Goal: Task Accomplishment & Management: Use online tool/utility

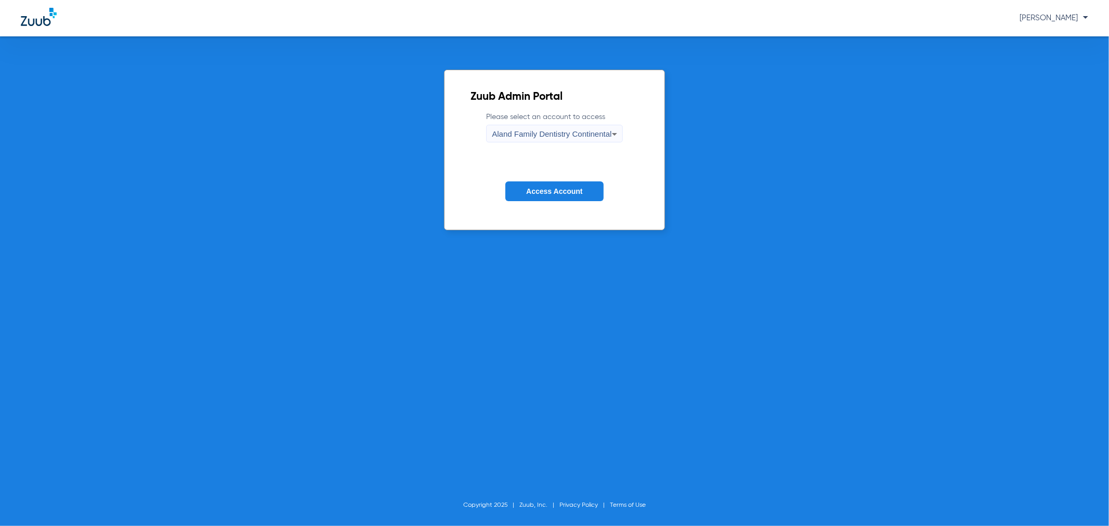
click at [543, 139] on div "Aland Family Dentistry Continental" at bounding box center [552, 134] width 120 height 18
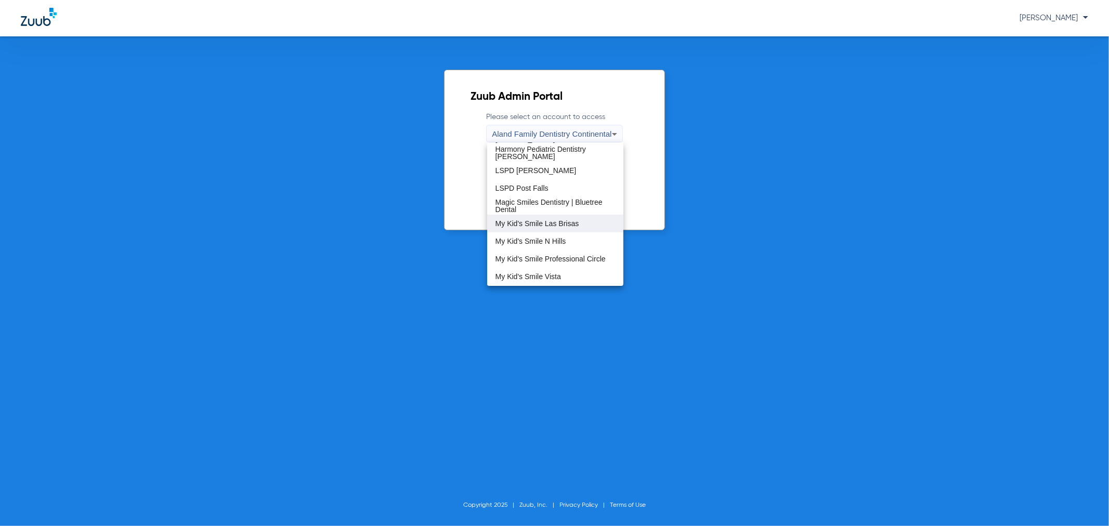
scroll to position [231, 0]
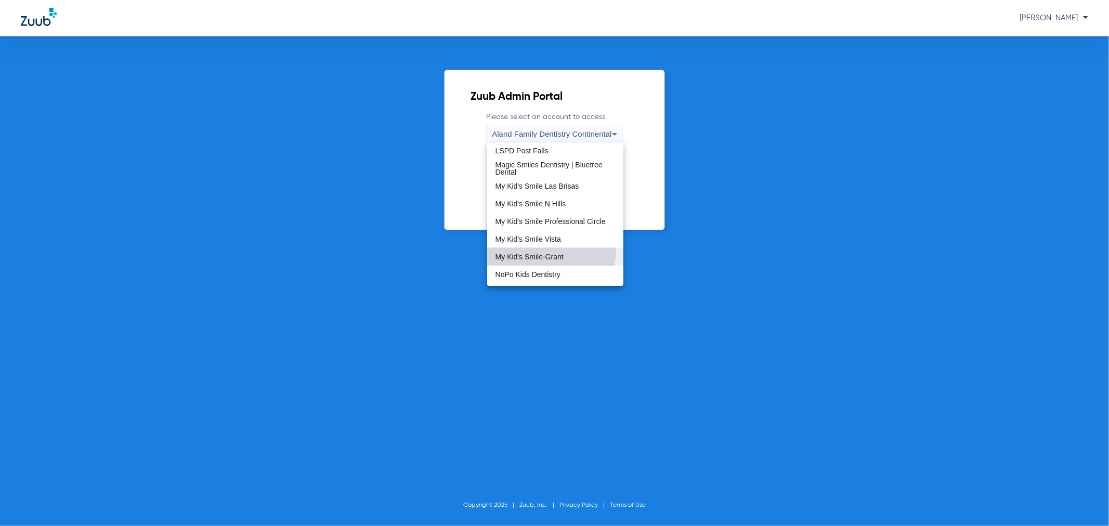
click at [539, 249] on mat-option "My Kid's Smile-Grant" at bounding box center [555, 257] width 136 height 18
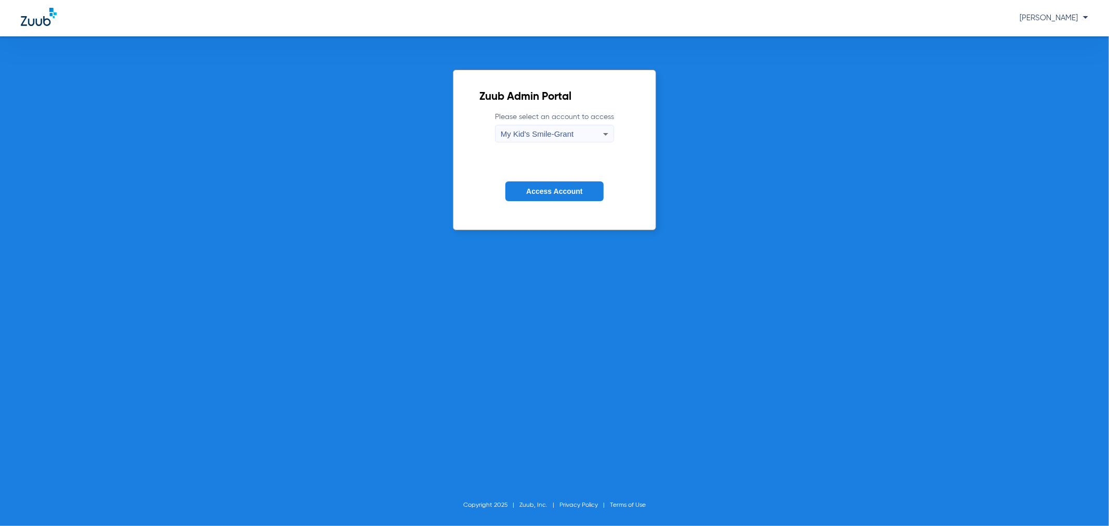
click at [537, 194] on span "Access Account" at bounding box center [554, 191] width 56 height 8
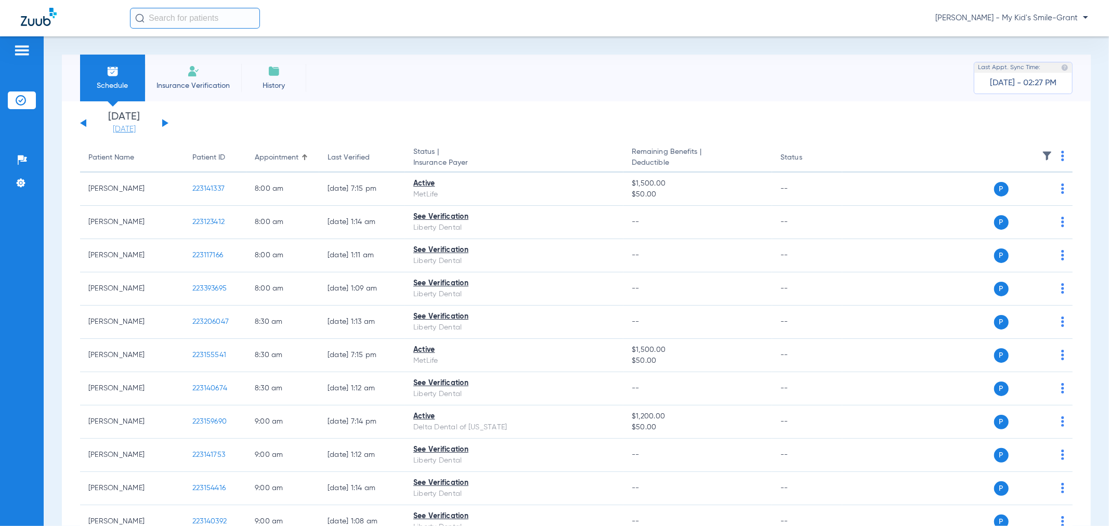
click at [122, 132] on link "[DATE]" at bounding box center [124, 129] width 62 height 10
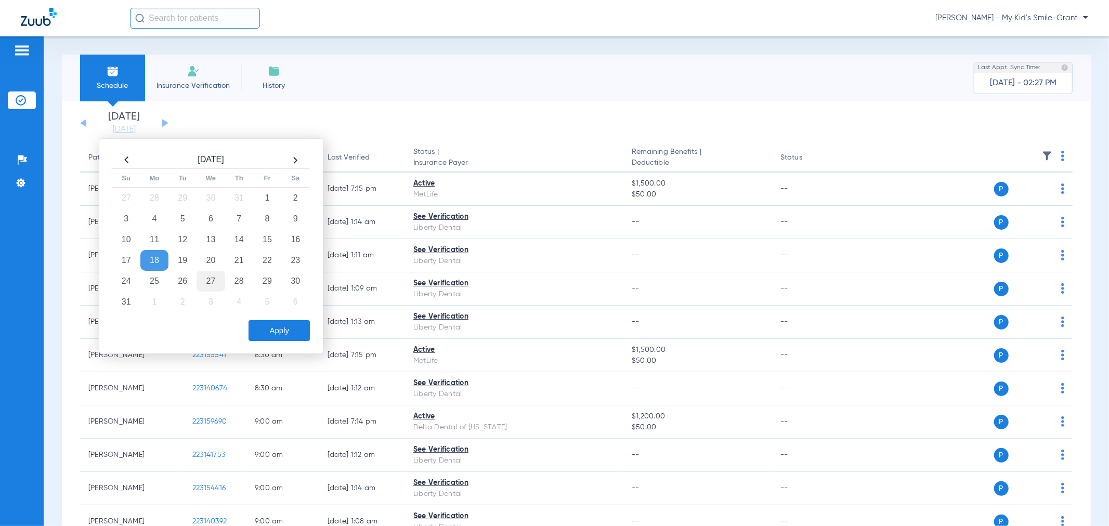
click at [205, 277] on td "27" at bounding box center [210, 281] width 28 height 21
click at [277, 333] on button "Apply" at bounding box center [278, 330] width 61 height 21
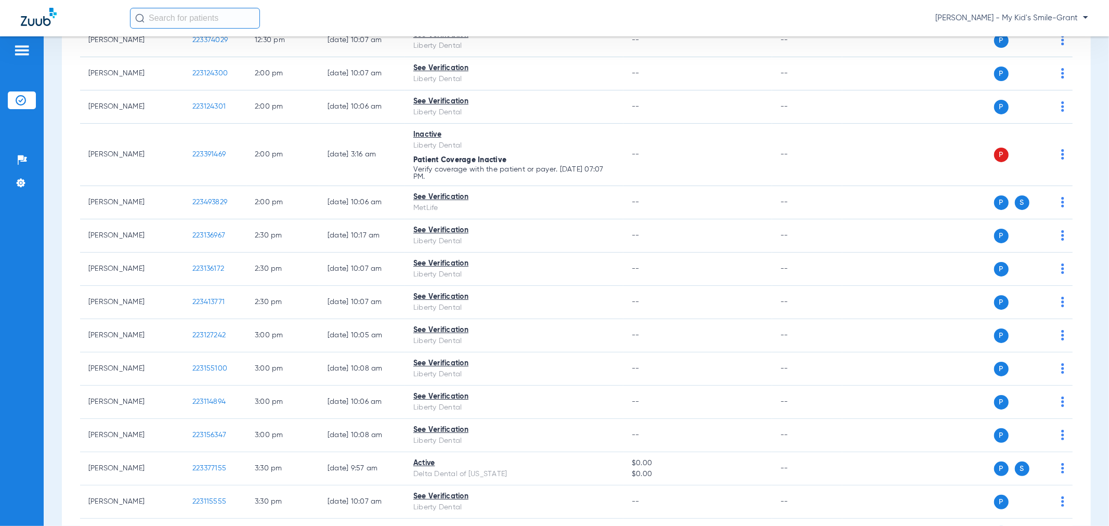
scroll to position [808, 0]
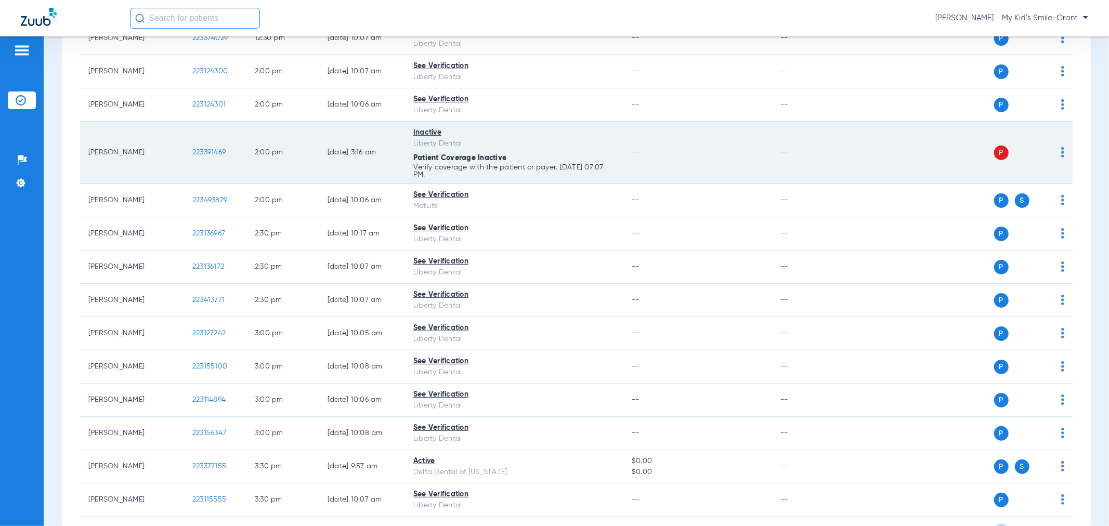
click at [210, 151] on span "223391469" at bounding box center [208, 152] width 33 height 7
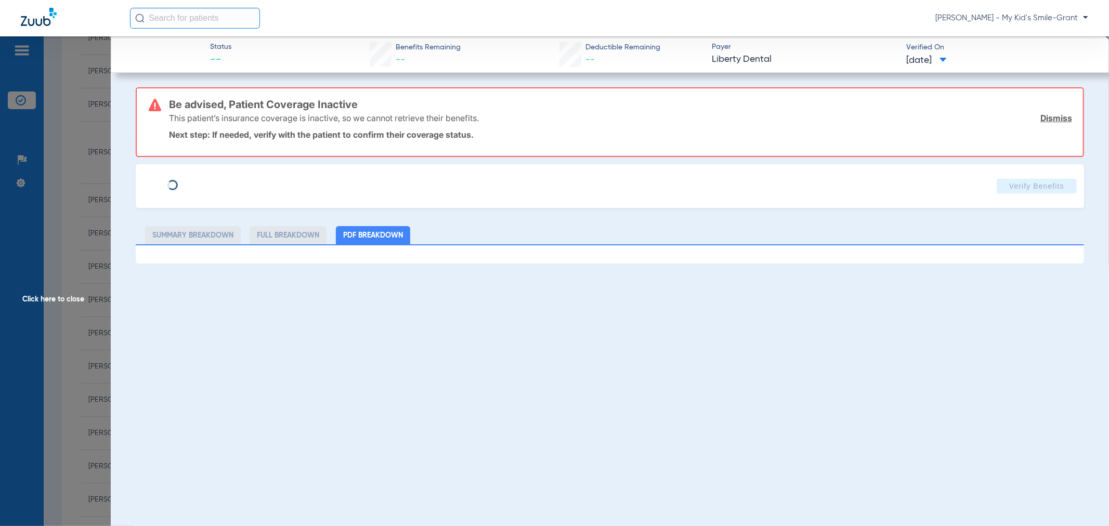
type input "[PERSON_NAME]"
type input "[DATE]"
type input "0000283517401"
type input "MCNANV"
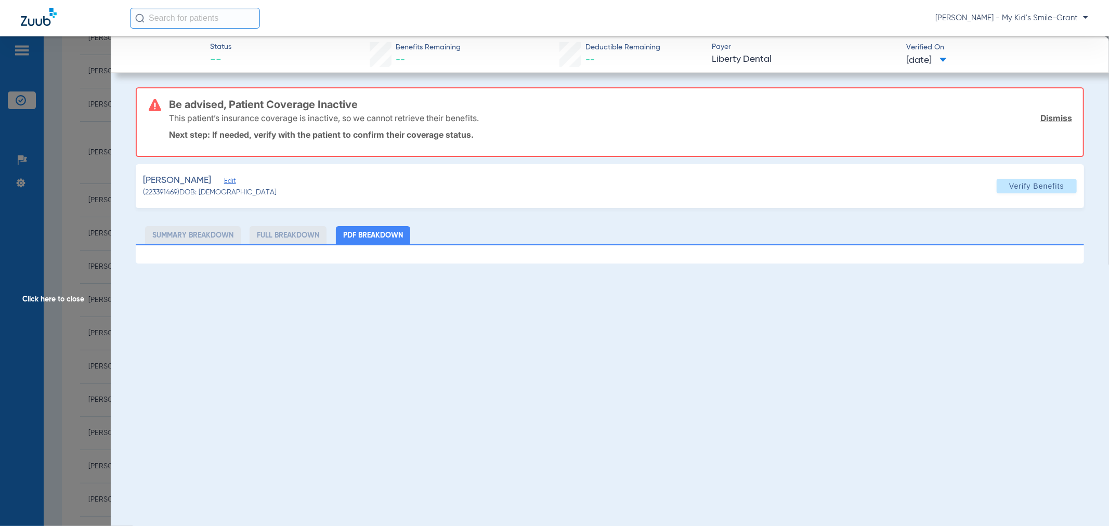
click at [225, 185] on span "Edit" at bounding box center [228, 182] width 9 height 10
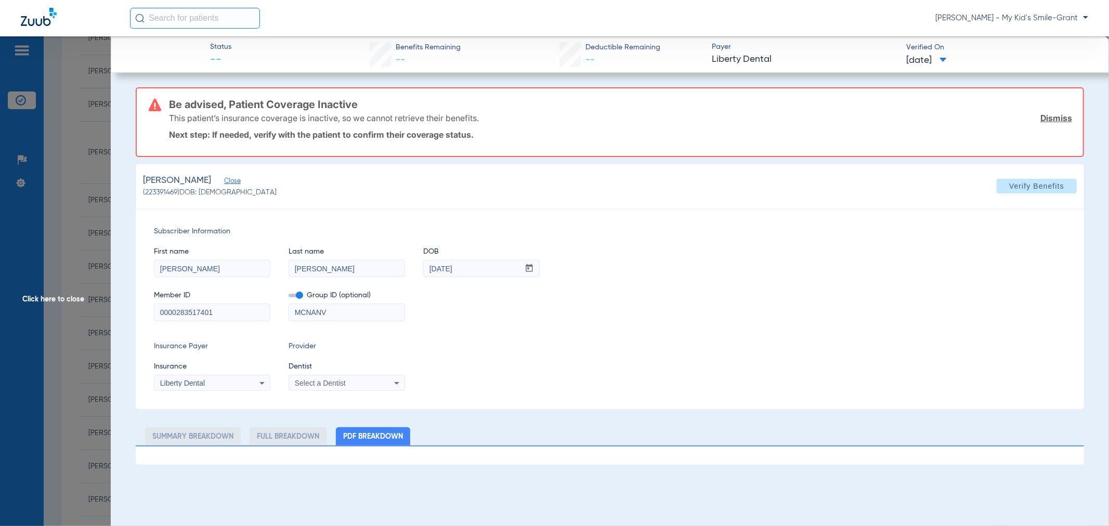
click at [224, 177] on span "Close" at bounding box center [228, 182] width 9 height 10
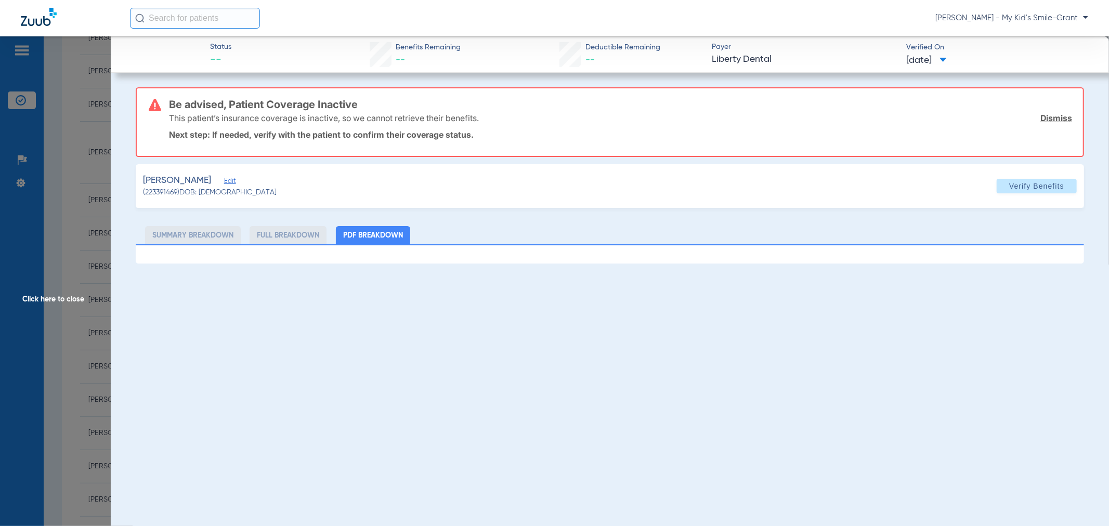
click at [224, 177] on span "Edit" at bounding box center [228, 182] width 9 height 10
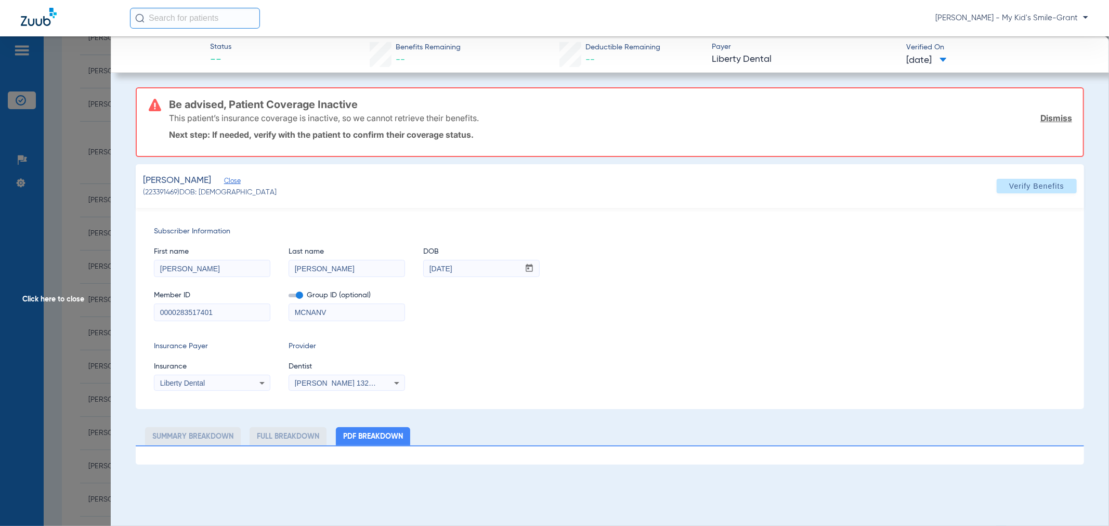
drag, startPoint x: 324, startPoint y: 265, endPoint x: 266, endPoint y: 269, distance: 57.8
click at [267, 269] on div "First name [PERSON_NAME] Last name [PERSON_NAME] mm / dd / yyyy [DATE]" at bounding box center [610, 257] width 912 height 40
paste input "[PERSON_NAME]"
click at [345, 267] on input "[PERSON_NAME]" at bounding box center [346, 268] width 115 height 17
paste input "[PERSON_NAME]"
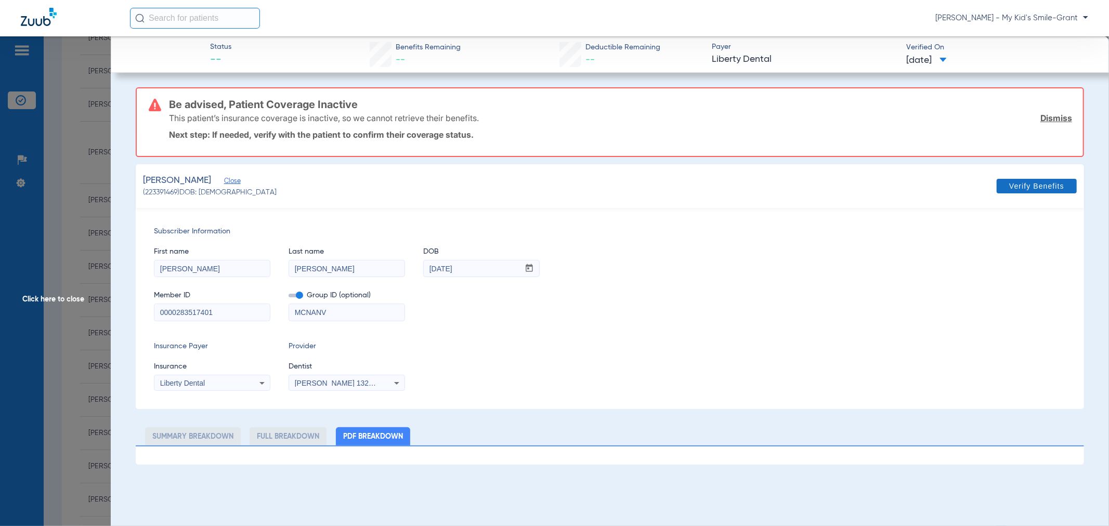
type input "[PERSON_NAME]"
click at [1028, 180] on button "Verify Benefits" at bounding box center [1036, 186] width 80 height 15
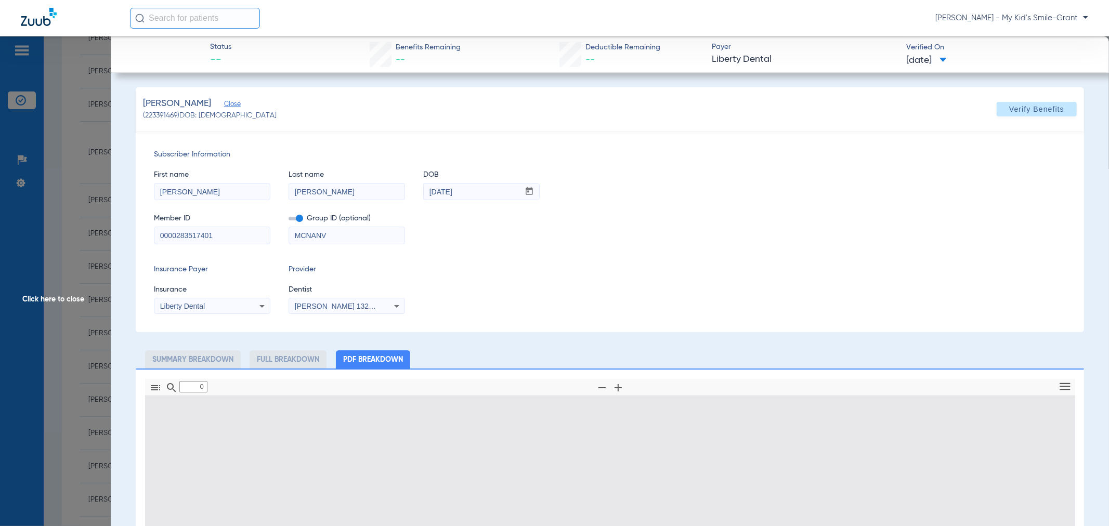
type input "1"
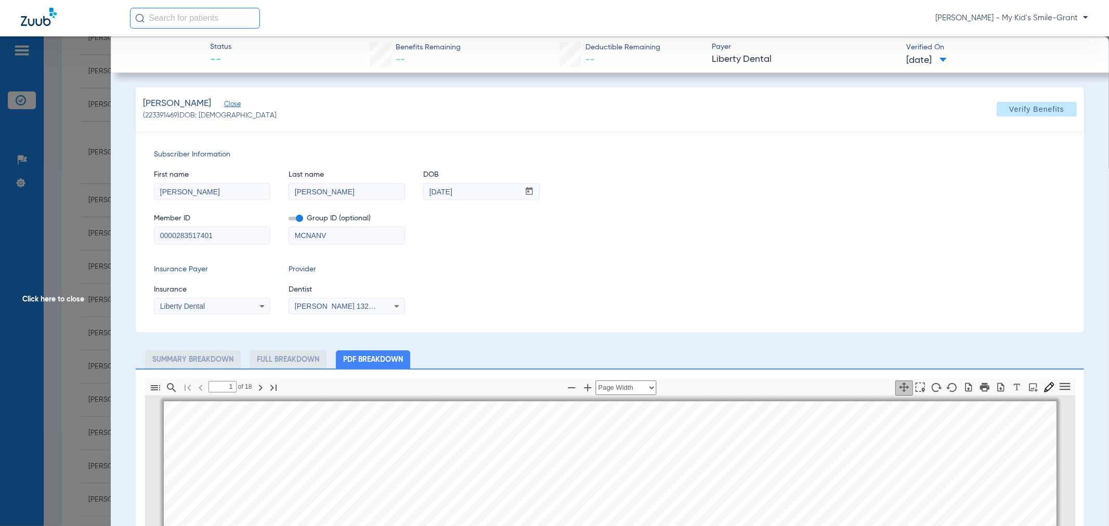
click at [76, 148] on span "Click here to close" at bounding box center [55, 299] width 111 height 526
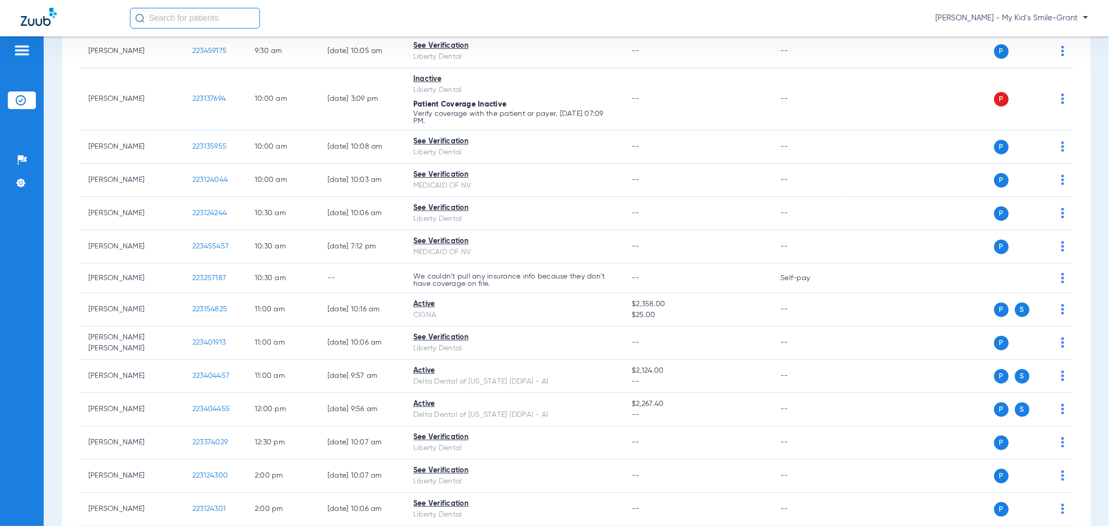
scroll to position [288, 0]
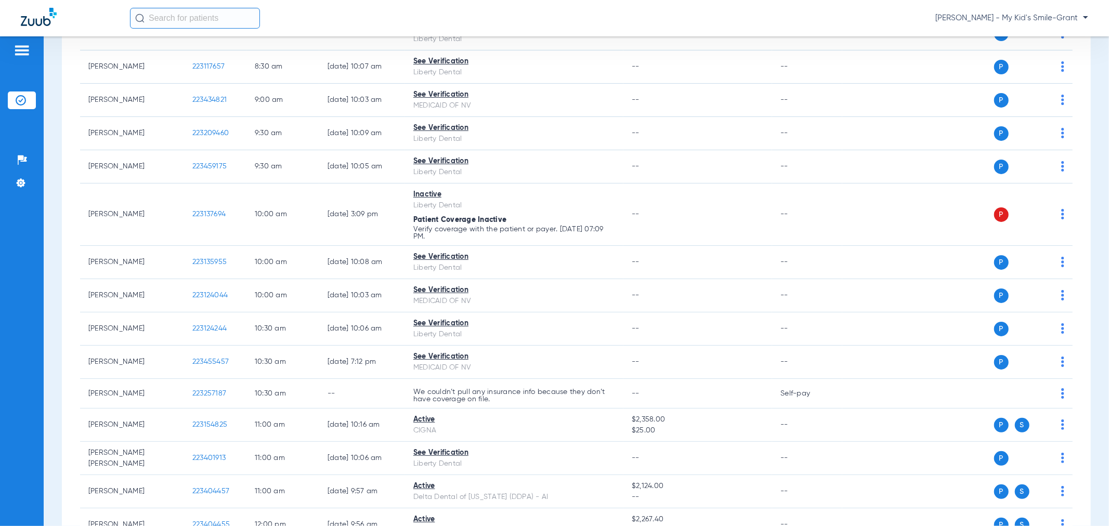
click at [1024, 13] on span "[PERSON_NAME] - My Kid's Smile-Grant" at bounding box center [1011, 18] width 153 height 10
click at [1025, 32] on button "Account Selection" at bounding box center [1049, 37] width 75 height 21
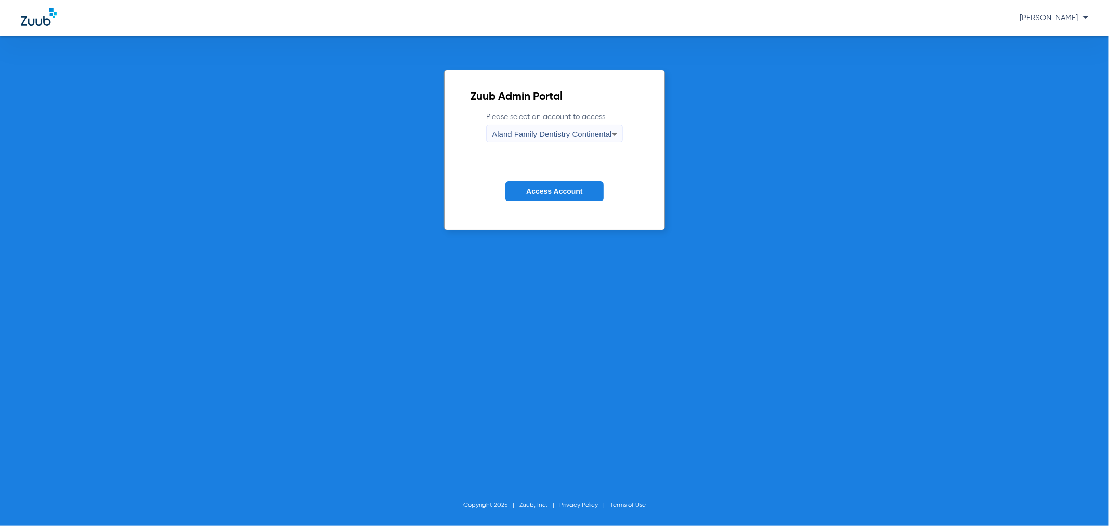
click at [544, 139] on div "Aland Family Dentistry Continental" at bounding box center [552, 134] width 120 height 18
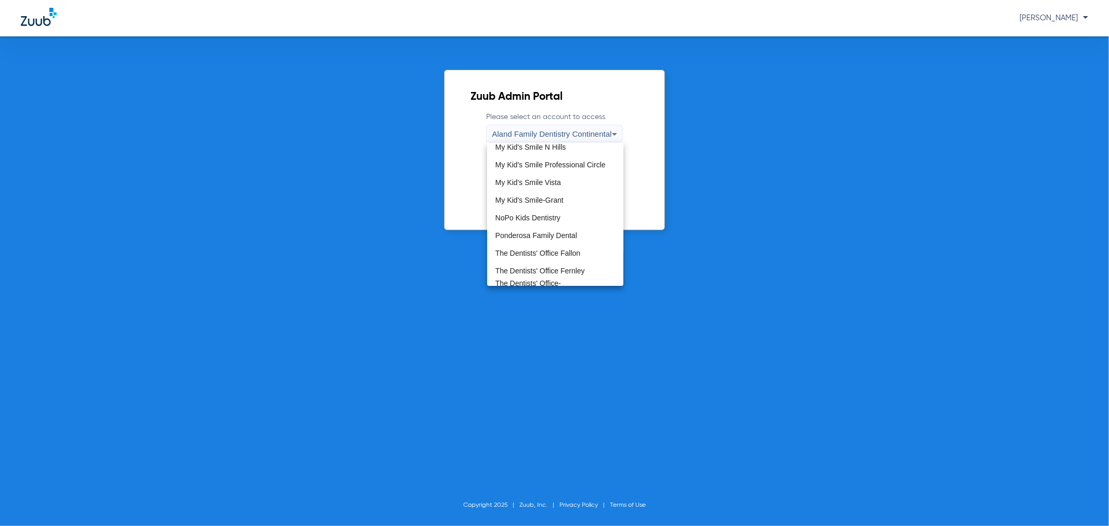
scroll to position [288, 0]
click at [547, 165] on span "My Kid's Smile Professional Circle" at bounding box center [550, 163] width 110 height 7
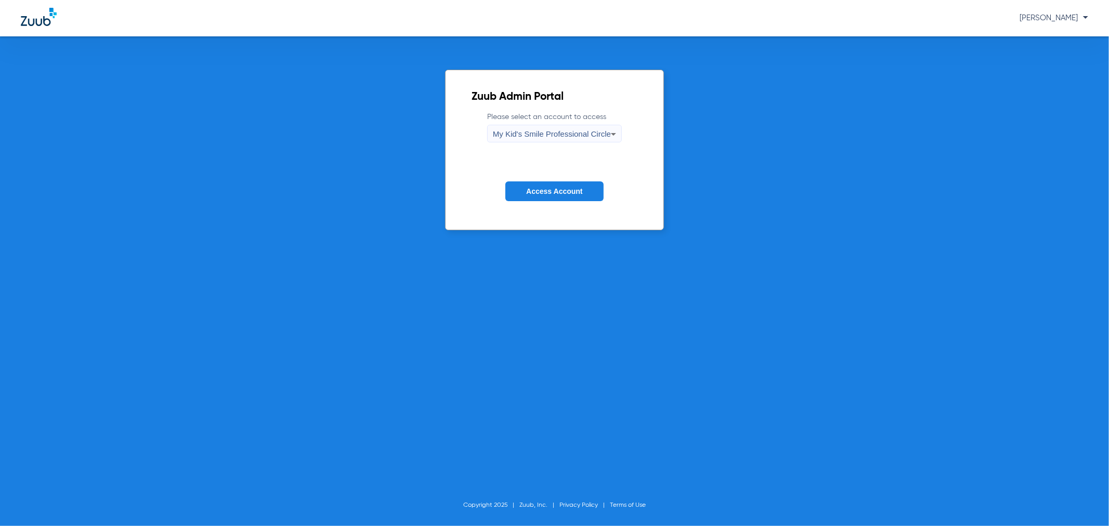
click at [545, 185] on button "Access Account" at bounding box center [554, 191] width 98 height 20
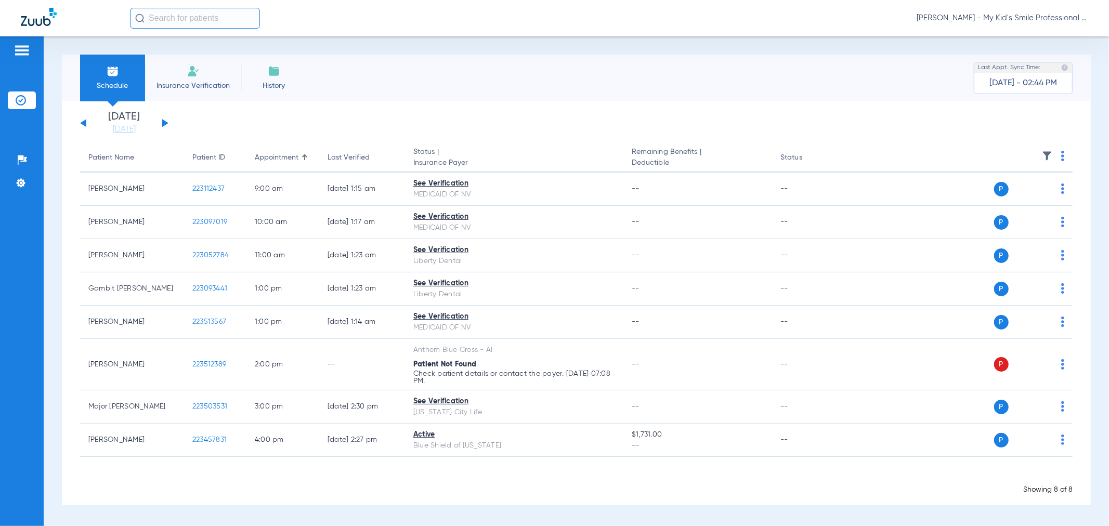
click at [160, 121] on div "[DATE] [DATE] [DATE] [DATE] [DATE] [DATE] [DATE] [DATE] [DATE] [DATE] [DATE] [D…" at bounding box center [124, 123] width 88 height 23
click at [163, 121] on button at bounding box center [165, 123] width 6 height 8
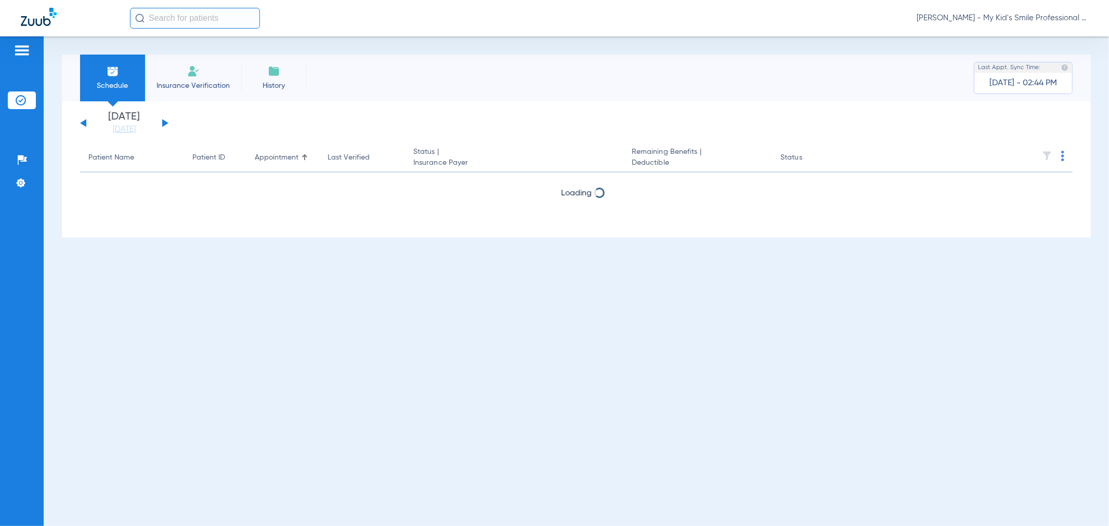
click at [163, 121] on button at bounding box center [165, 123] width 6 height 8
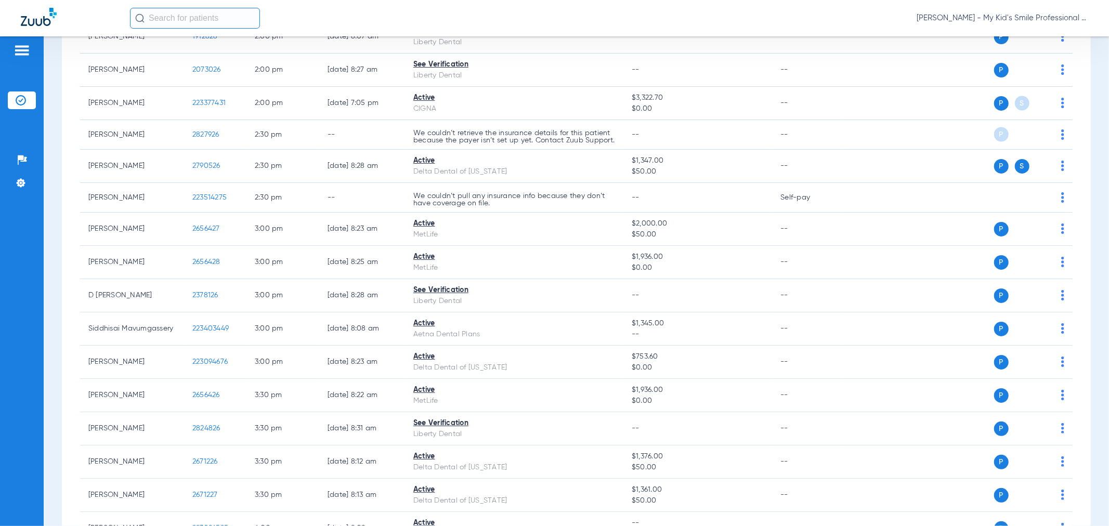
scroll to position [1506, 0]
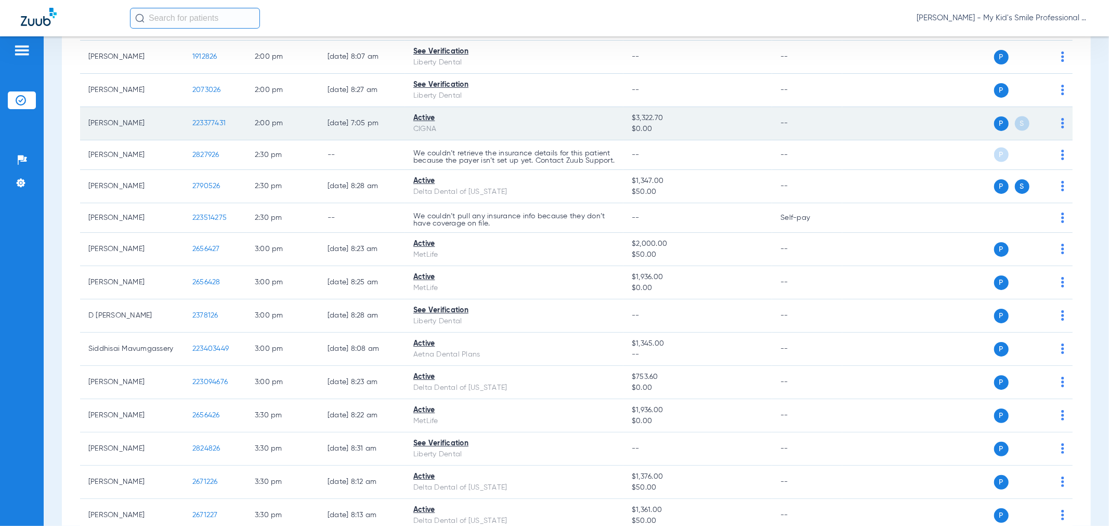
click at [1061, 128] on img at bounding box center [1062, 123] width 3 height 10
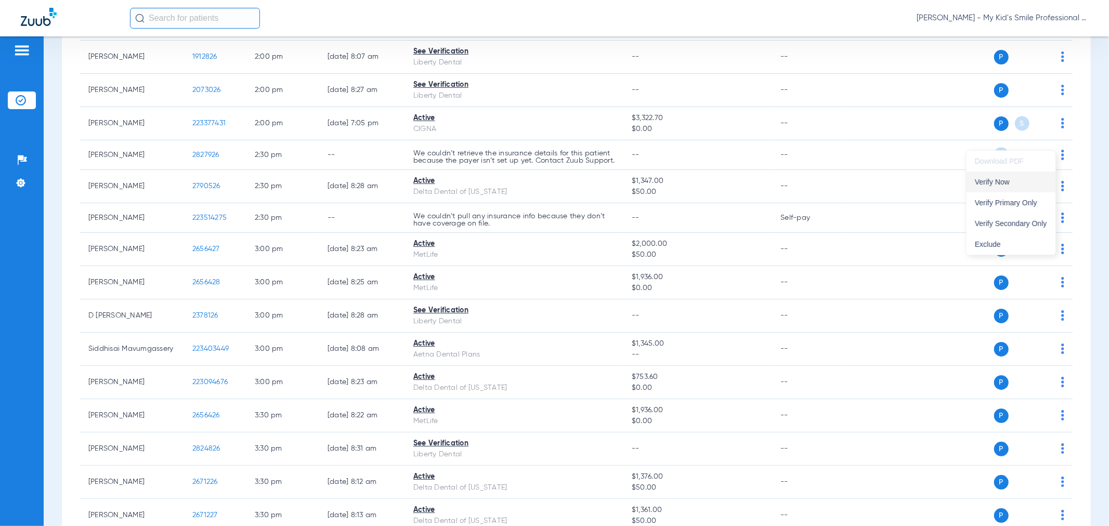
click at [1015, 186] on button "Verify Now" at bounding box center [1010, 182] width 89 height 21
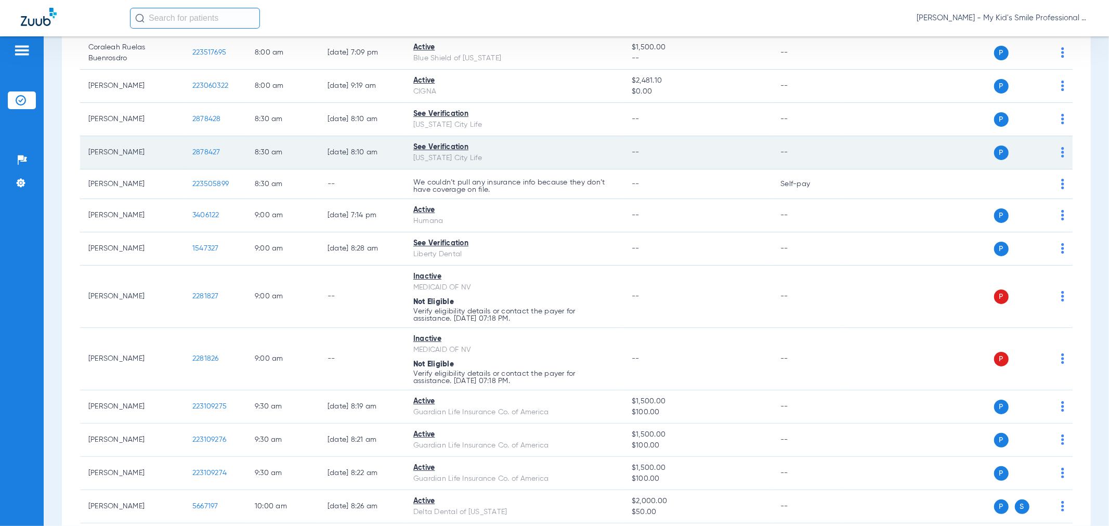
scroll to position [0, 0]
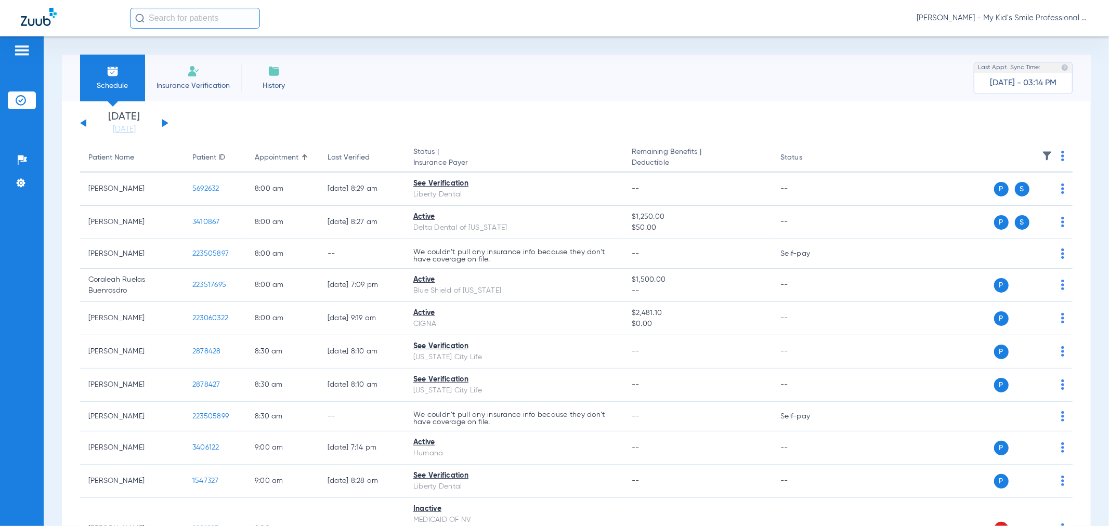
click at [1015, 19] on span "[PERSON_NAME] - My Kid's Smile Professional Circle" at bounding box center [1002, 18] width 172 height 10
click at [162, 124] on div at bounding box center [554, 263] width 1109 height 526
click at [141, 126] on link "[DATE]" at bounding box center [124, 129] width 62 height 10
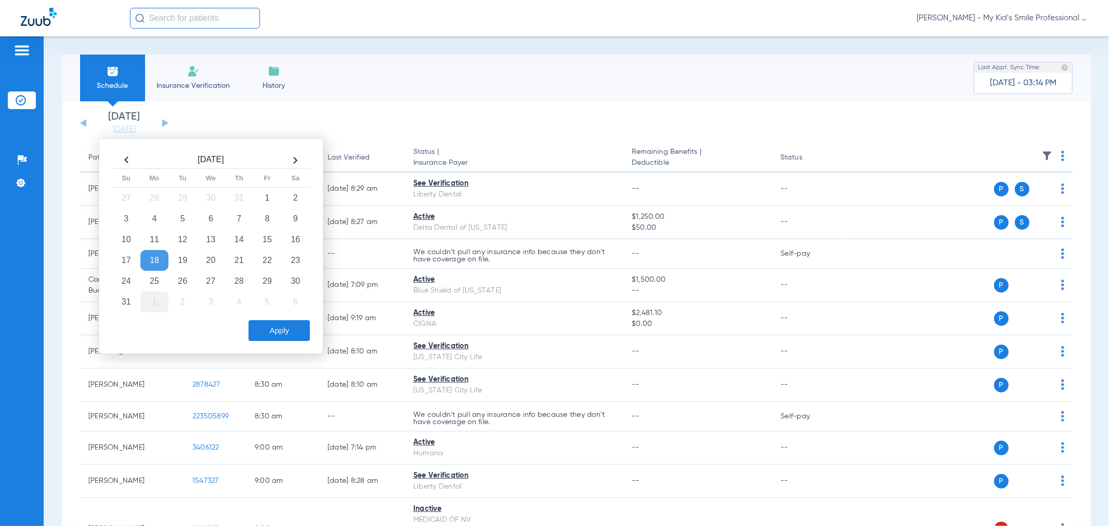
click at [156, 305] on td "1" at bounding box center [154, 302] width 28 height 21
click at [267, 330] on button "Apply" at bounding box center [278, 330] width 61 height 21
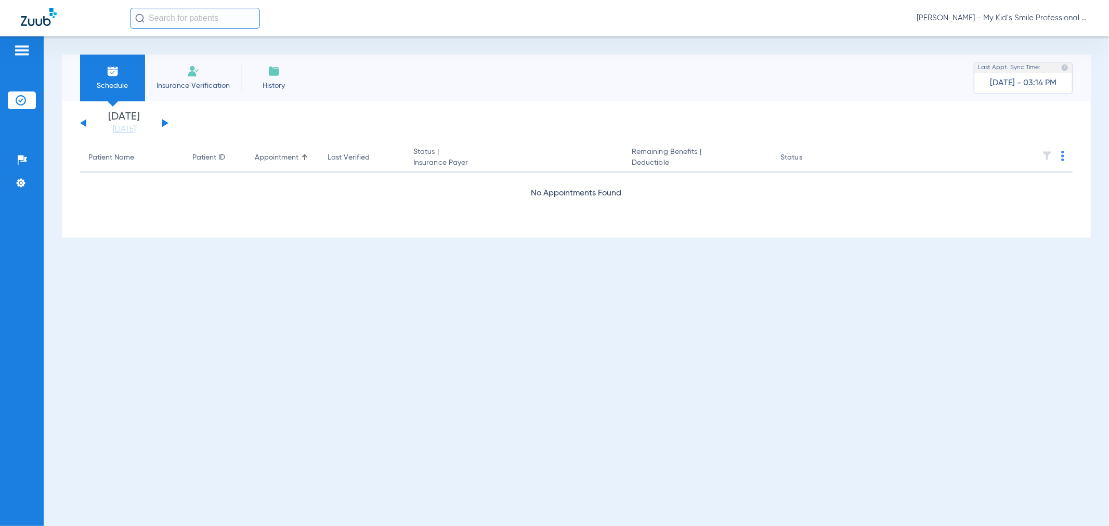
click at [162, 121] on button at bounding box center [165, 123] width 6 height 8
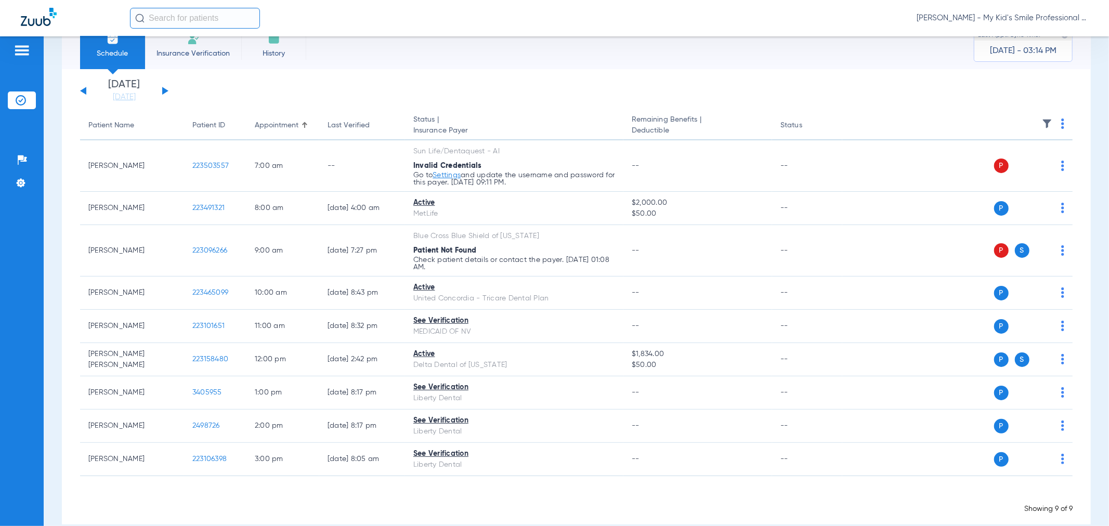
scroll to position [50, 0]
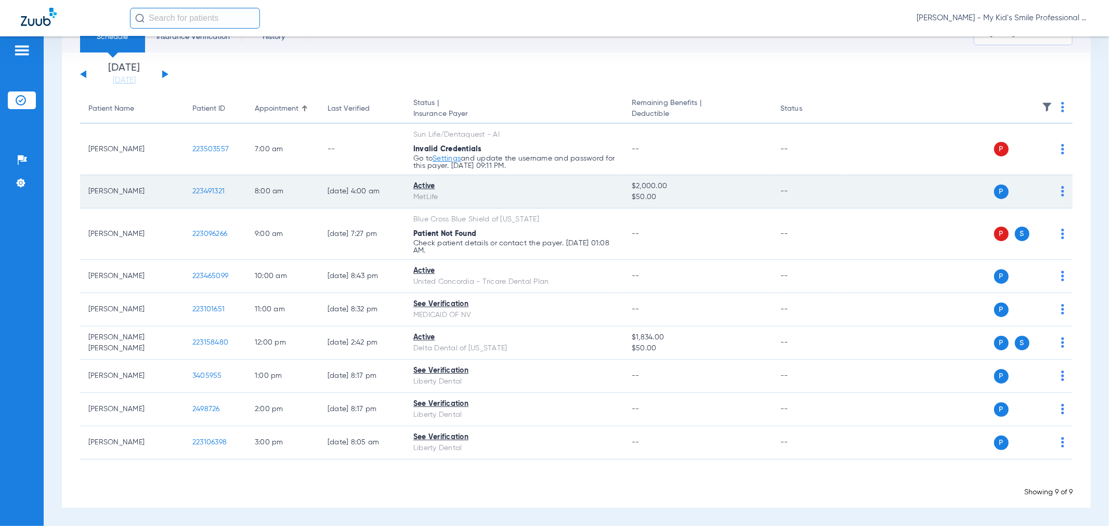
click at [1057, 193] on td "P S" at bounding box center [957, 191] width 230 height 33
click at [1061, 193] on img at bounding box center [1062, 191] width 3 height 10
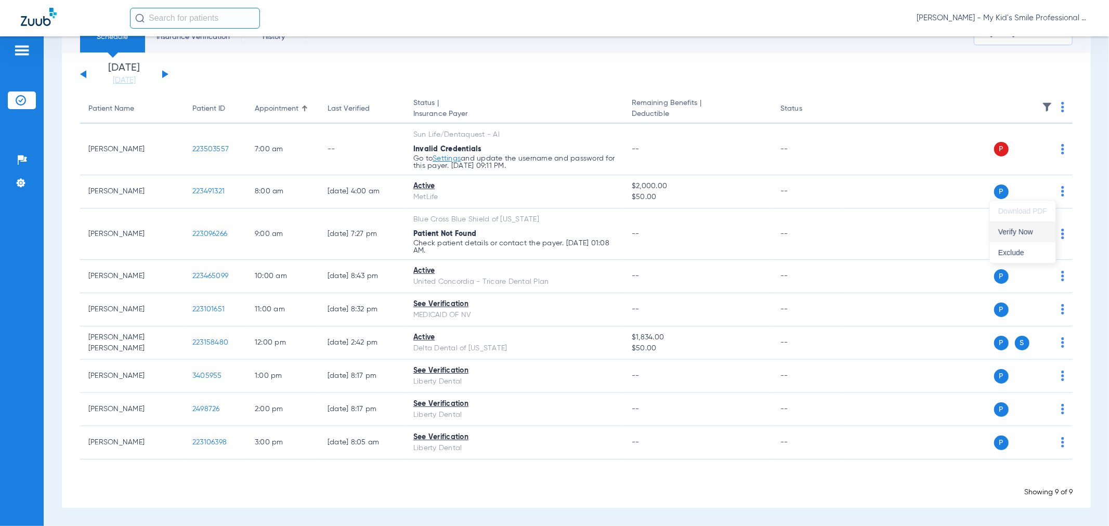
click at [1042, 232] on span "Verify Now" at bounding box center [1022, 231] width 49 height 7
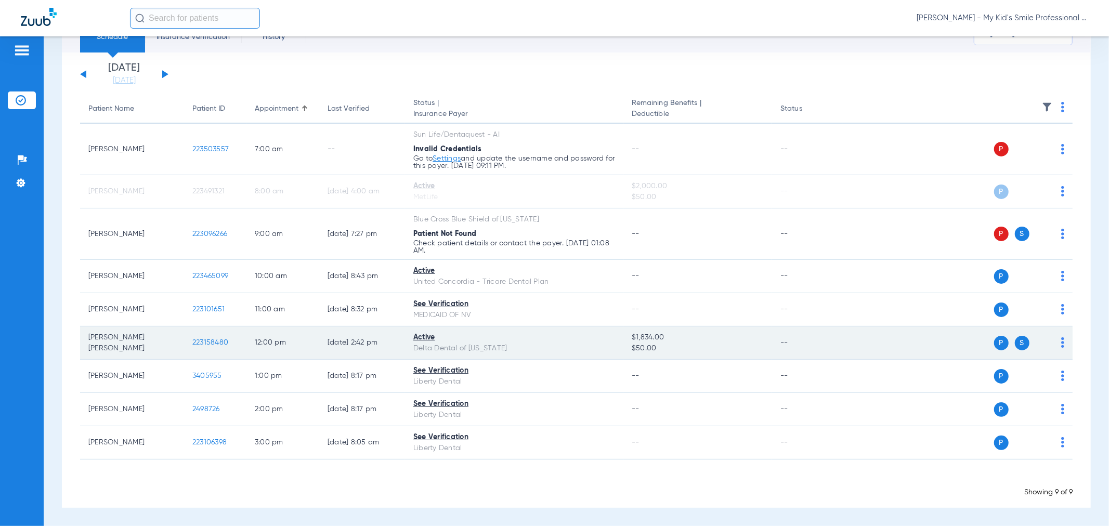
click at [1061, 344] on img at bounding box center [1062, 342] width 3 height 10
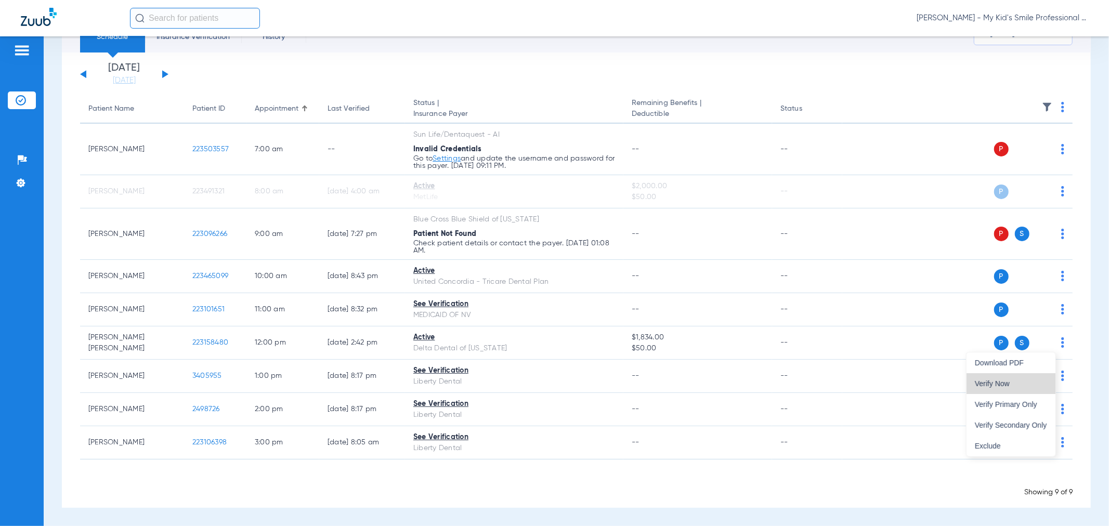
click at [1023, 383] on span "Verify Now" at bounding box center [1011, 383] width 72 height 7
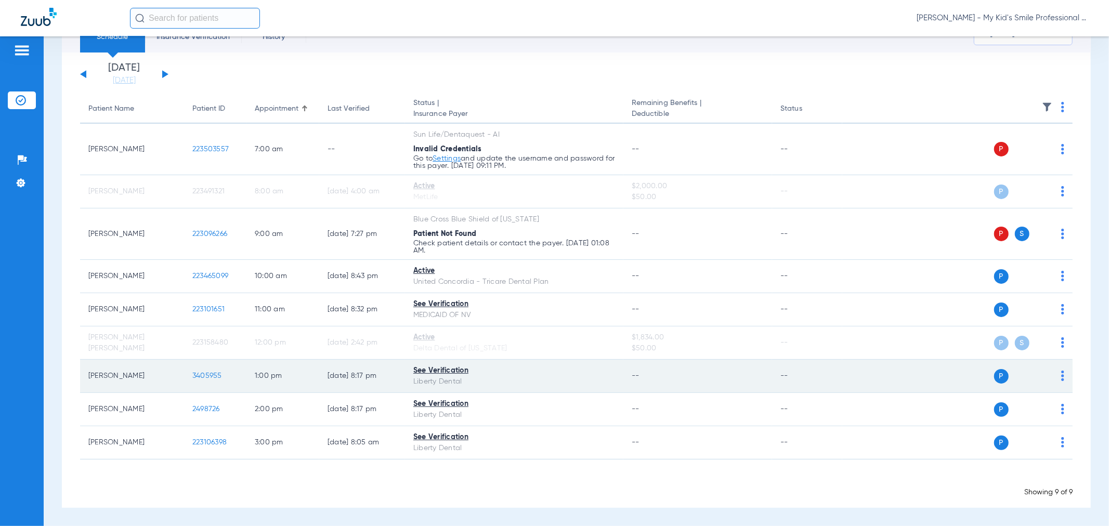
click at [1061, 375] on img at bounding box center [1062, 376] width 3 height 10
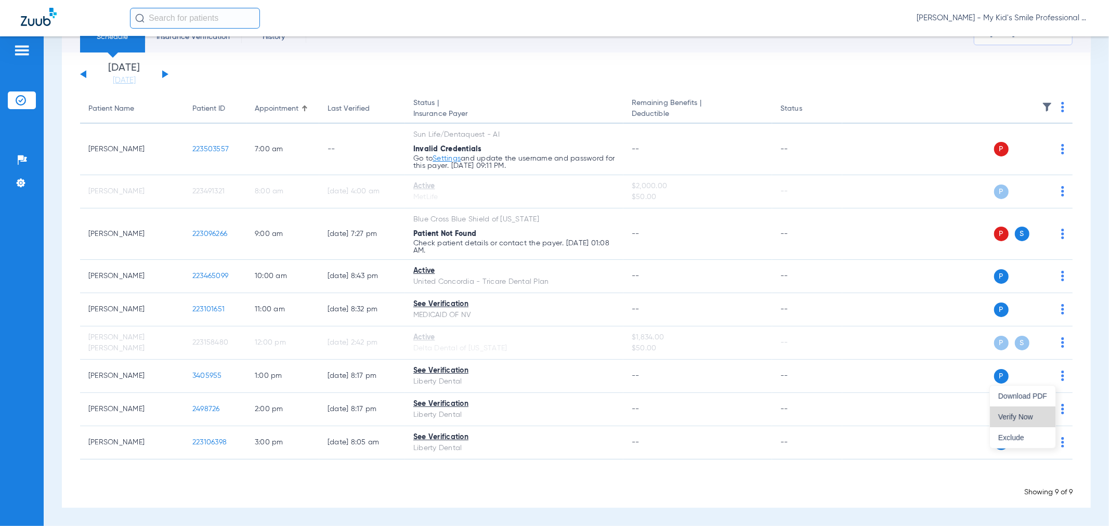
click at [1043, 409] on button "Verify Now" at bounding box center [1022, 416] width 65 height 21
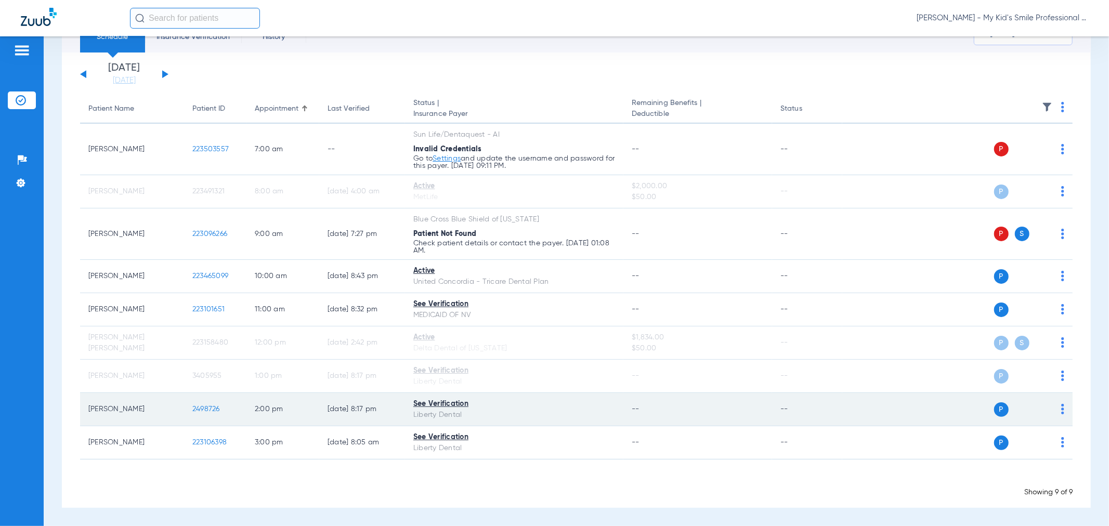
click at [1061, 412] on img at bounding box center [1062, 409] width 3 height 10
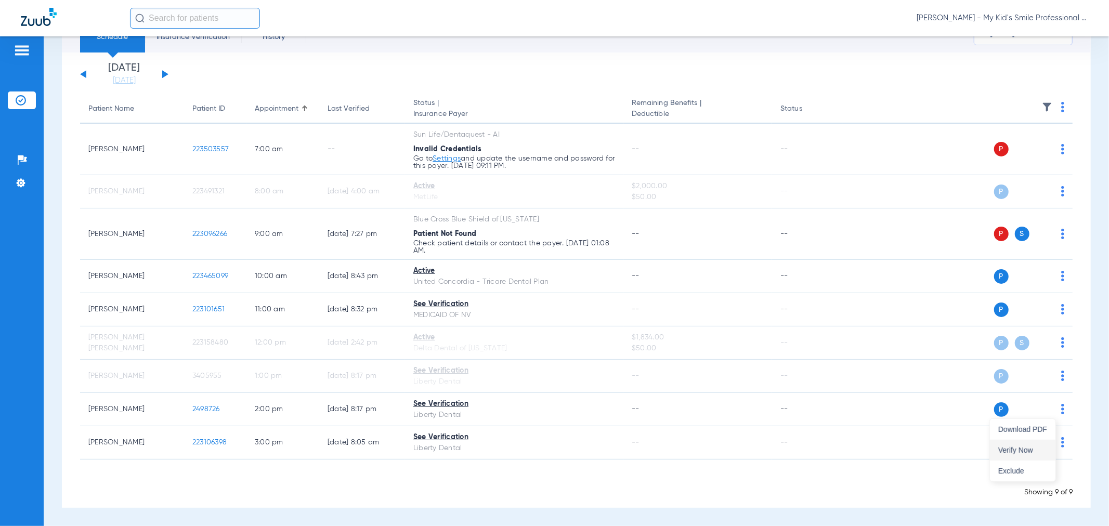
click at [1029, 451] on span "Verify Now" at bounding box center [1022, 449] width 49 height 7
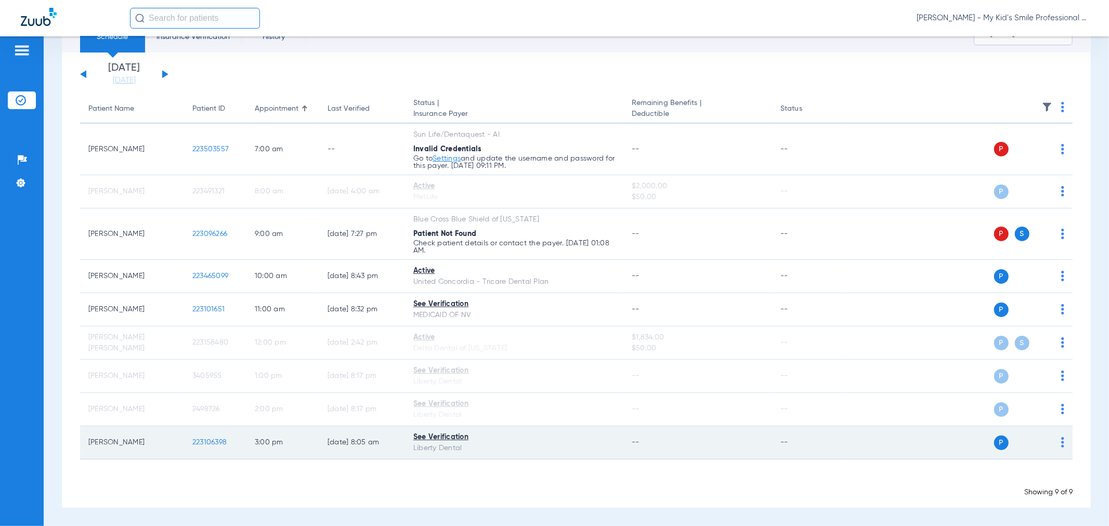
click at [1056, 443] on td "P S" at bounding box center [957, 442] width 230 height 33
click at [1061, 443] on img at bounding box center [1062, 442] width 3 height 10
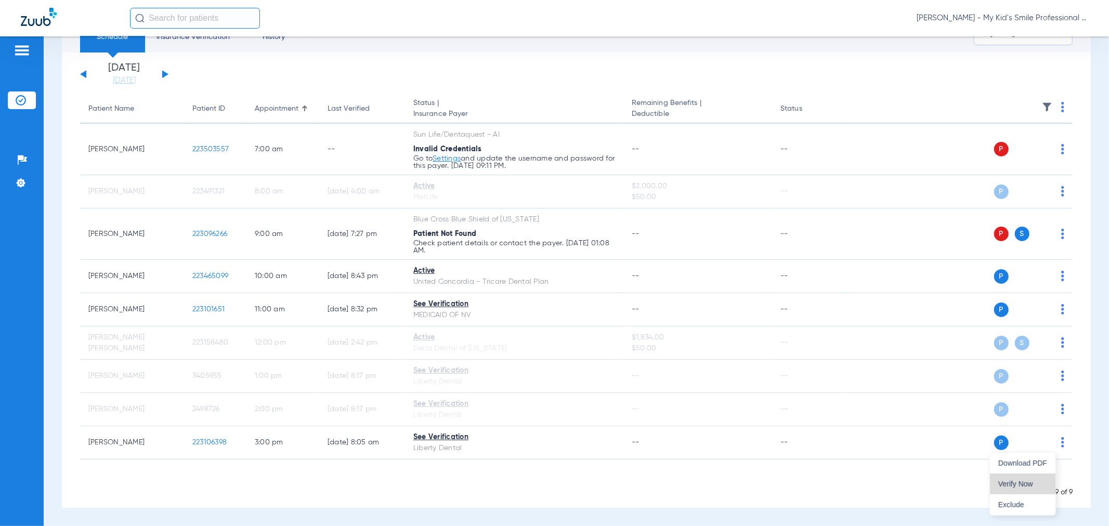
click at [1013, 477] on button "Verify Now" at bounding box center [1022, 484] width 65 height 21
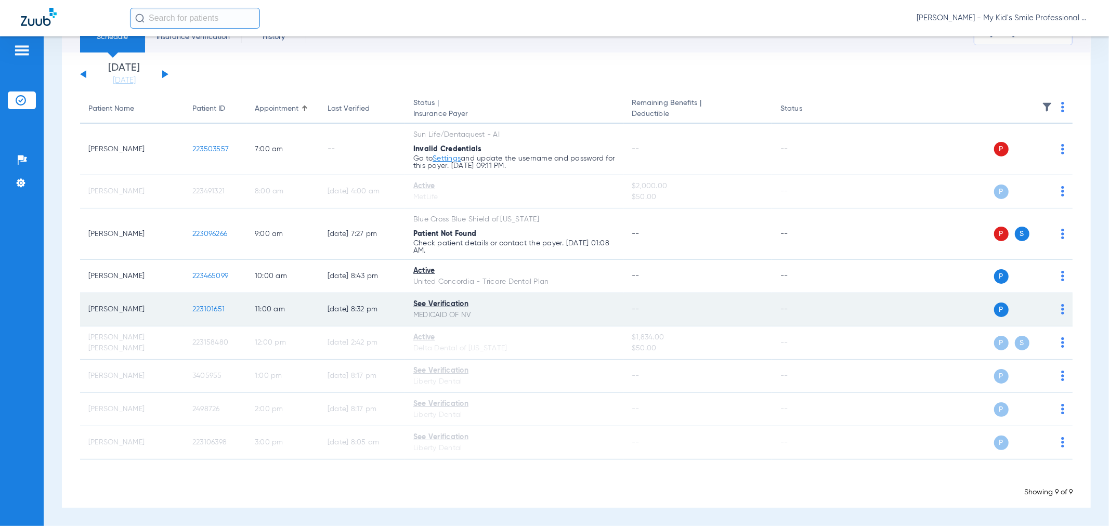
click at [1061, 310] on img at bounding box center [1062, 309] width 3 height 10
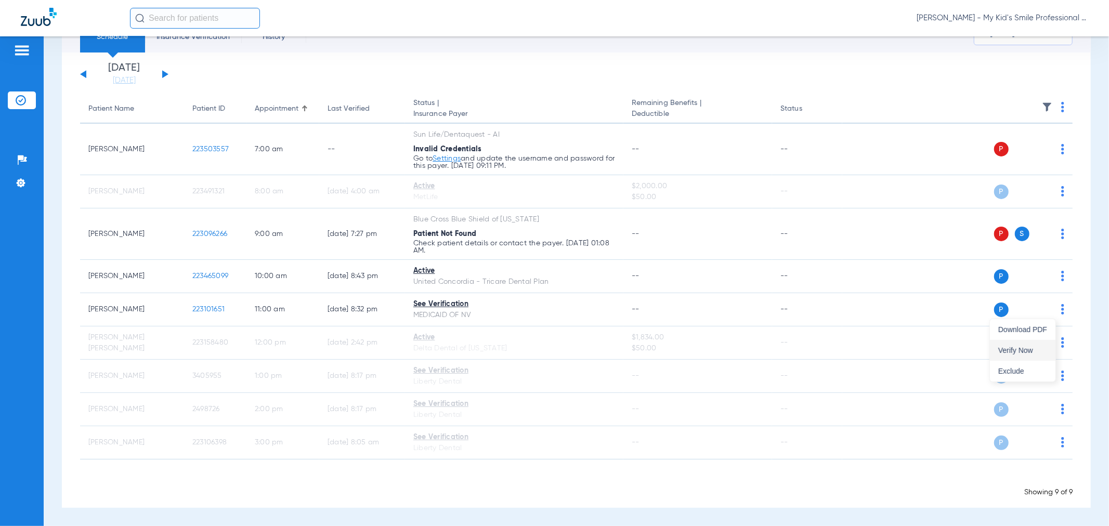
click at [1032, 344] on button "Verify Now" at bounding box center [1022, 350] width 65 height 21
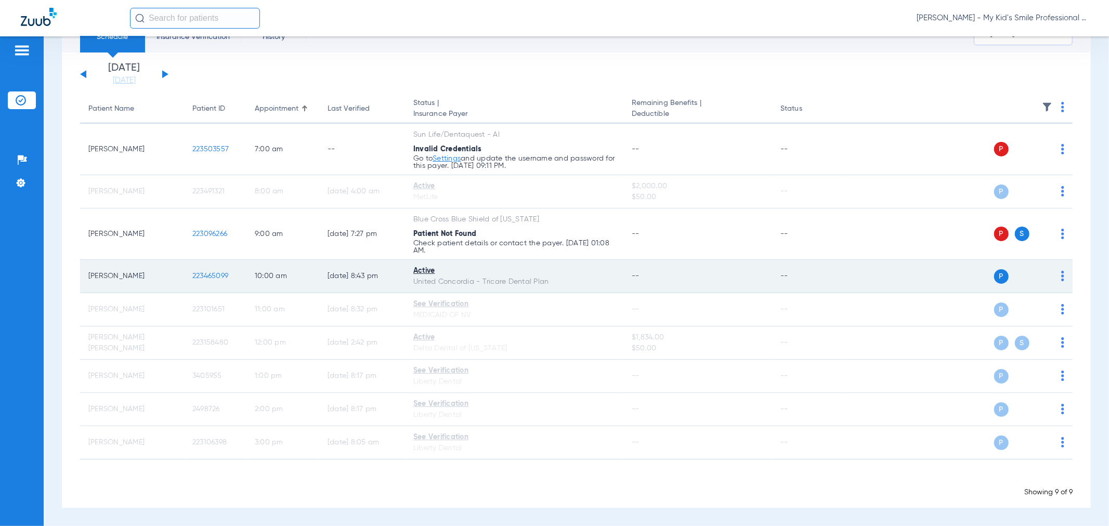
click at [1061, 279] on img at bounding box center [1062, 276] width 3 height 10
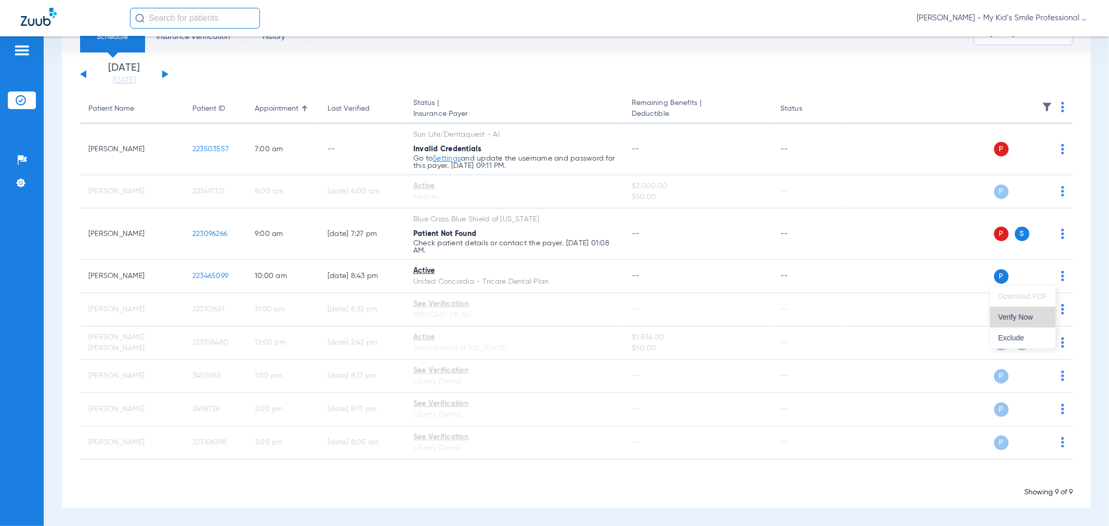
click at [995, 320] on button "Verify Now" at bounding box center [1022, 317] width 65 height 21
